Goal: Check status: Check status

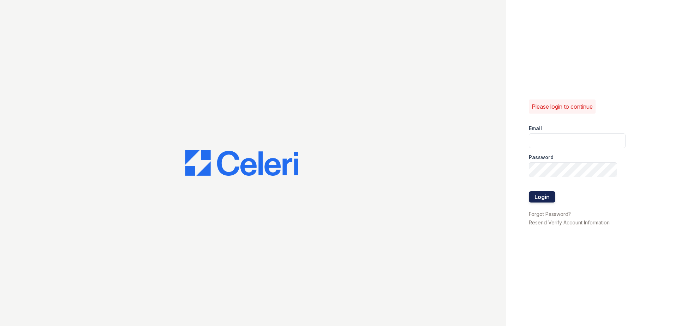
type input "[EMAIL_ADDRESS][DOMAIN_NAME]"
click at [538, 199] on button "Login" at bounding box center [542, 196] width 26 height 11
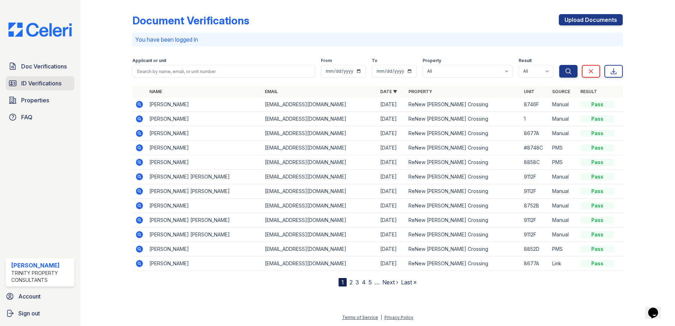
click at [45, 83] on span "ID Verifications" at bounding box center [41, 83] width 40 height 8
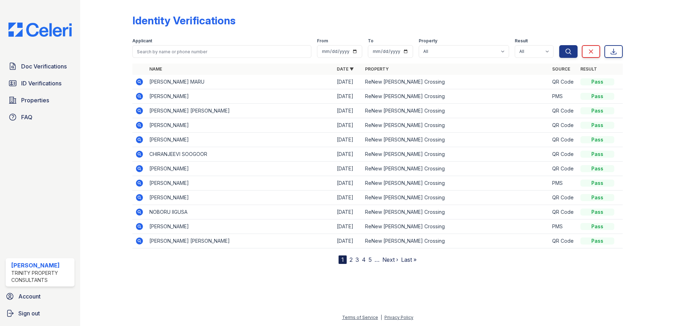
click at [138, 183] on icon at bounding box center [139, 183] width 8 height 8
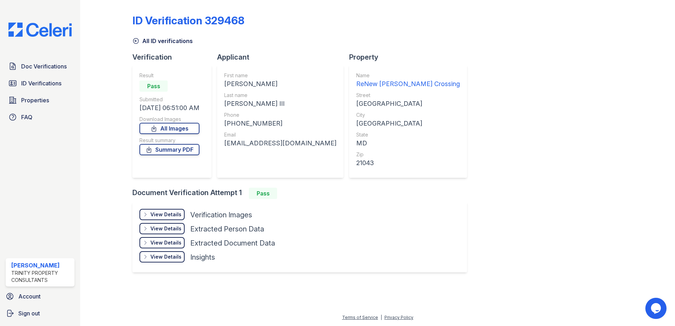
drag, startPoint x: 173, startPoint y: 215, endPoint x: 172, endPoint y: 219, distance: 4.0
click at [173, 216] on div "View Details" at bounding box center [165, 214] width 31 height 7
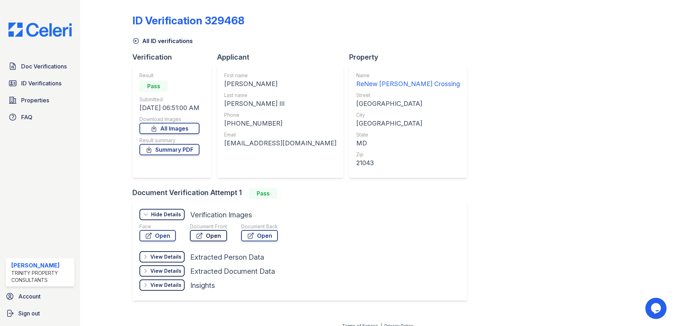
click at [198, 238] on icon at bounding box center [199, 235] width 7 height 7
click at [198, 145] on link "Summary PDF" at bounding box center [170, 149] width 60 height 11
click at [48, 68] on span "Doc Verifications" at bounding box center [44, 66] width 46 height 8
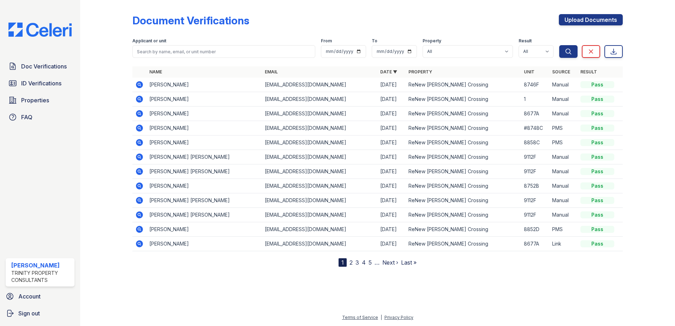
click at [352, 265] on link "2" at bounding box center [351, 262] width 3 height 7
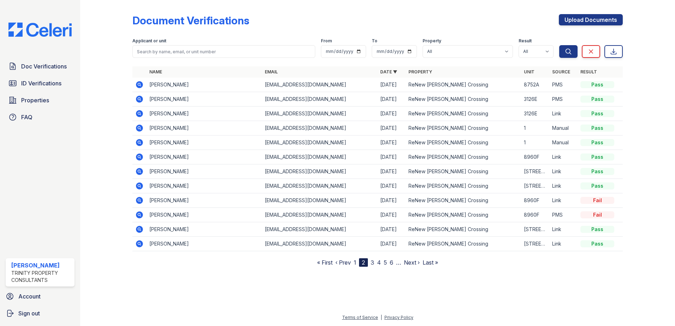
click at [356, 263] on link "1" at bounding box center [355, 262] width 2 height 7
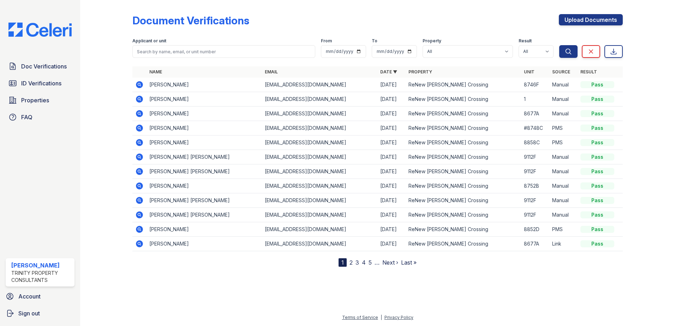
click at [136, 126] on icon at bounding box center [139, 128] width 8 height 8
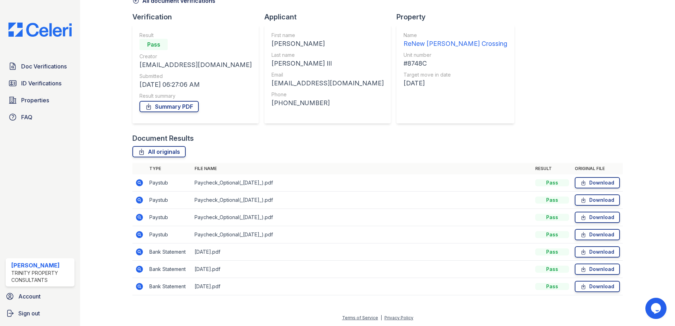
scroll to position [41, 0]
click at [156, 101] on link "Summary PDF" at bounding box center [169, 106] width 59 height 11
